Goal: Task Accomplishment & Management: Manage account settings

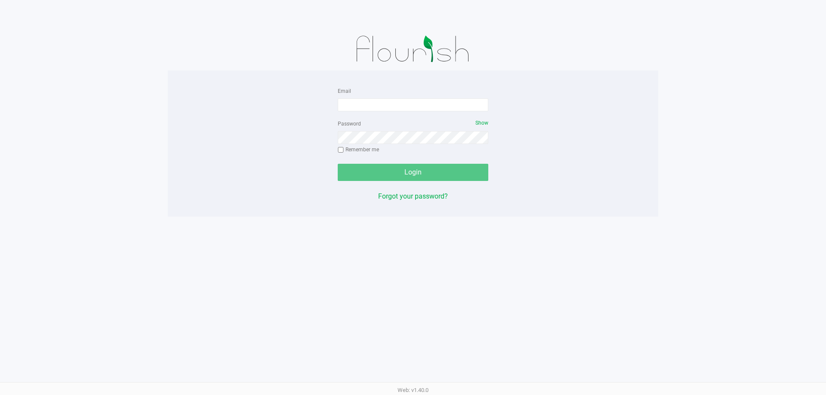
click at [462, 111] on form "Email Password Show Remember me Login" at bounding box center [413, 133] width 151 height 95
click at [456, 107] on input "Email" at bounding box center [413, 104] width 151 height 13
type input "sharper@liveparallel.com"
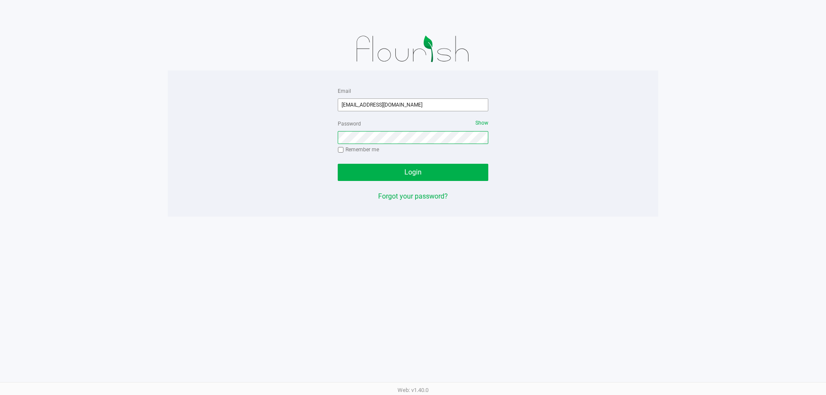
click at [338, 164] on button "Login" at bounding box center [413, 172] width 151 height 17
